Goal: Navigation & Orientation: Go to known website

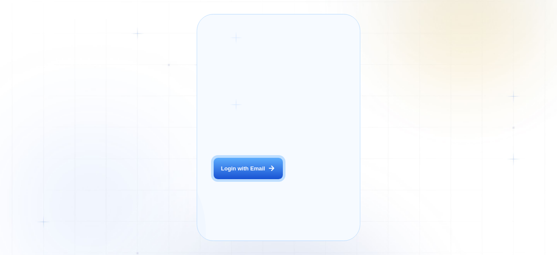
click at [265, 202] on div "Login ‍ Welcome to GigRadar. AI Business Manager for Agencies Login with Email" at bounding box center [258, 127] width 104 height 209
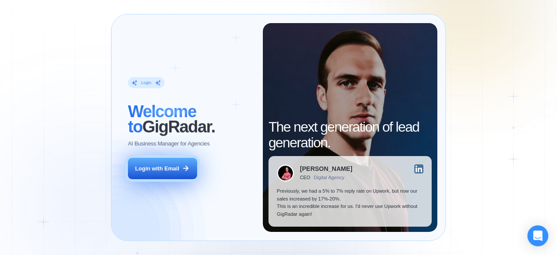
click at [156, 161] on button "Login with Email" at bounding box center [162, 169] width 69 height 22
